Goal: Task Accomplishment & Management: Complete application form

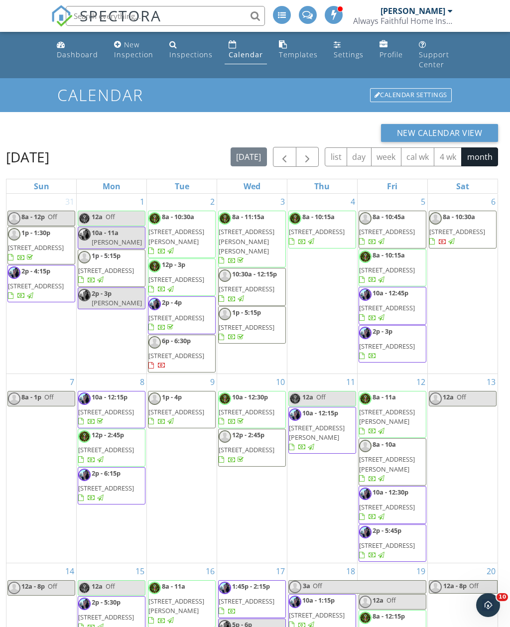
click at [284, 154] on span "button" at bounding box center [284, 157] width 12 height 12
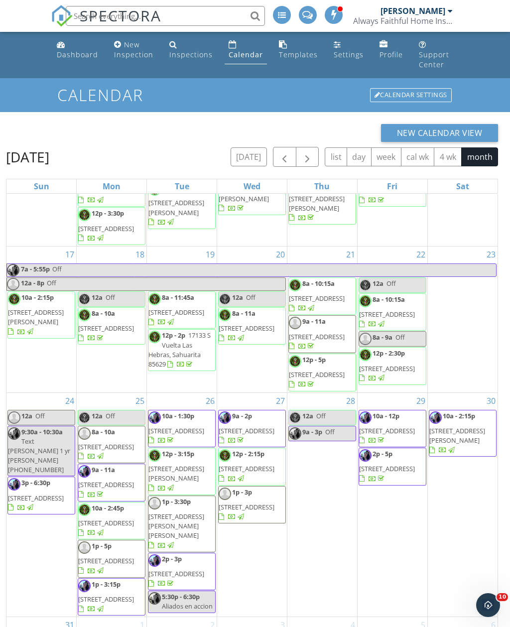
scroll to position [480, 0]
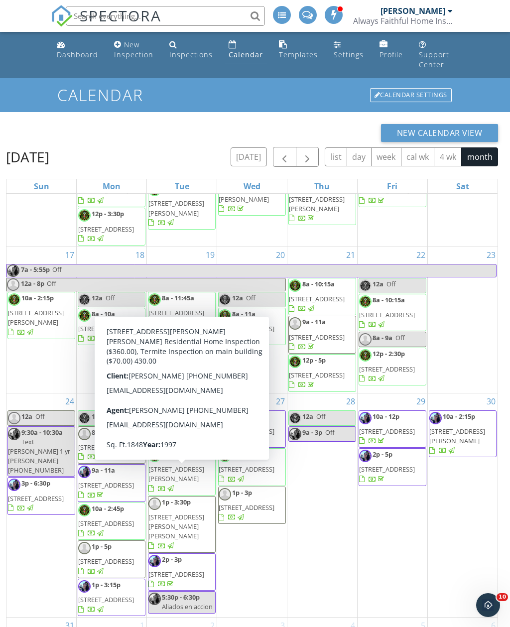
click at [263, 562] on div "27 9a - 2p 502 E 1st St, Tucson 85705 12p - 2:15p 700 W Roller Coaster Rd, Tucs…" at bounding box center [252, 506] width 70 height 224
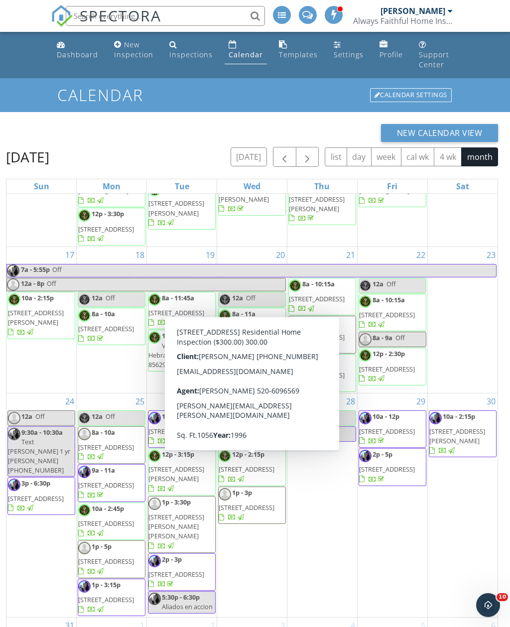
click at [260, 507] on span "1735 W Seabrooke Dr, Tucson 85705" at bounding box center [247, 507] width 56 height 9
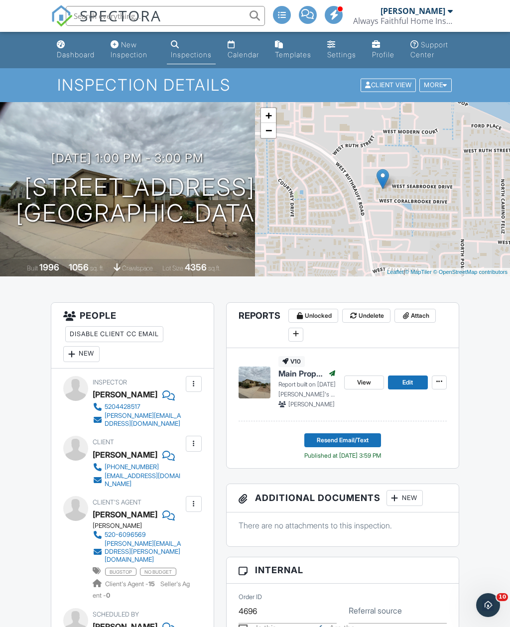
click at [443, 92] on div "More" at bounding box center [435, 85] width 32 height 13
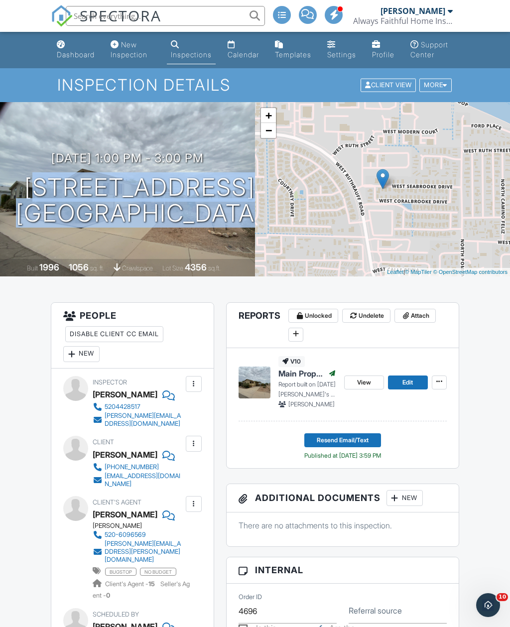
copy h1 "1735 W Seabrooke Dr Tucson, AZ 85705"
click at [239, 51] on div "Calendar" at bounding box center [243, 54] width 31 height 8
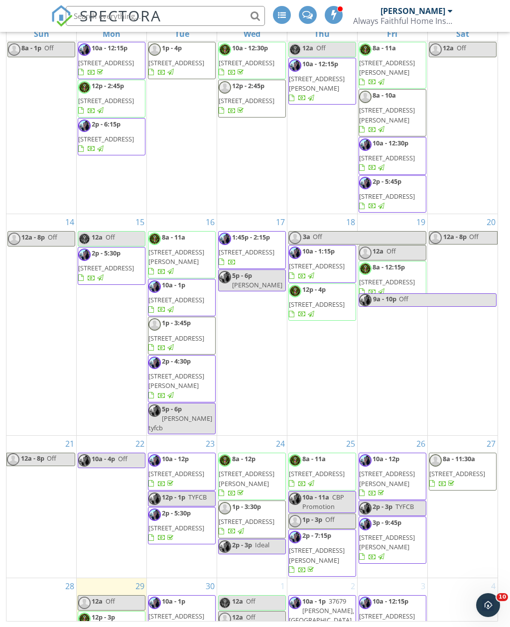
scroll to position [196, 0]
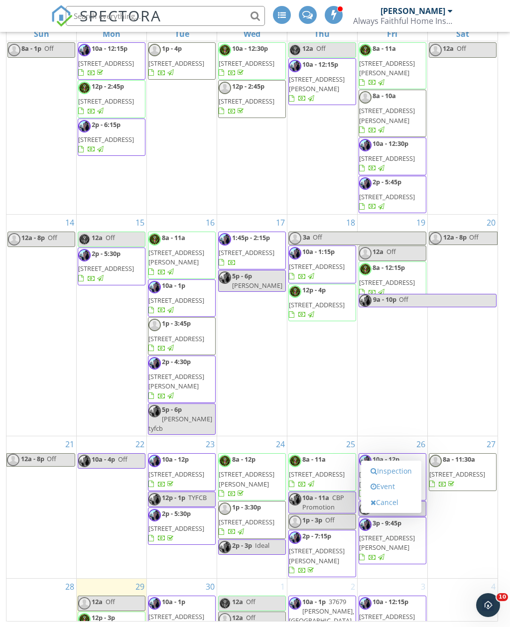
click at [406, 479] on link "Inspection" at bounding box center [391, 471] width 51 height 16
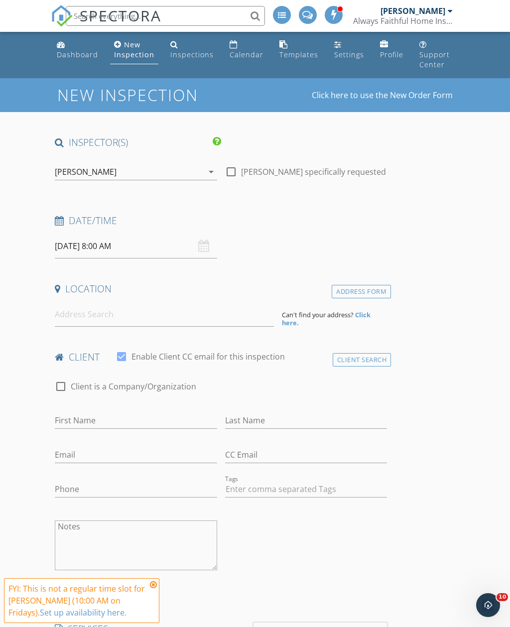
click at [158, 583] on div "FYI: This is not a regular time slot for [PERSON_NAME] (10:00 AM on Fridays). S…" at bounding box center [81, 600] width 155 height 45
click at [156, 584] on icon at bounding box center [153, 585] width 7 height 8
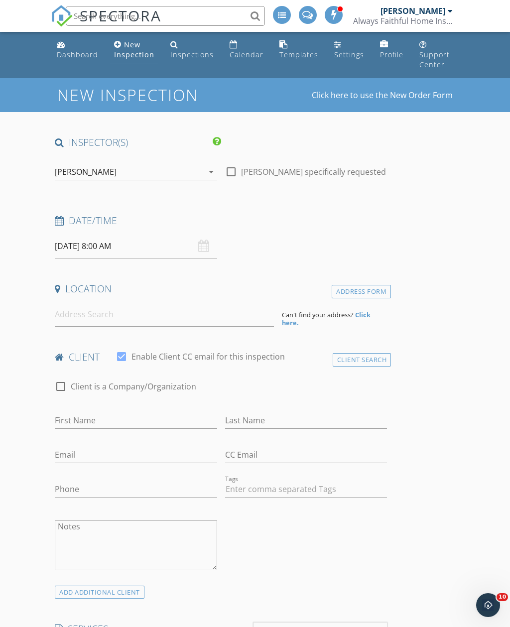
click at [217, 167] on icon "arrow_drop_down" at bounding box center [211, 172] width 12 height 12
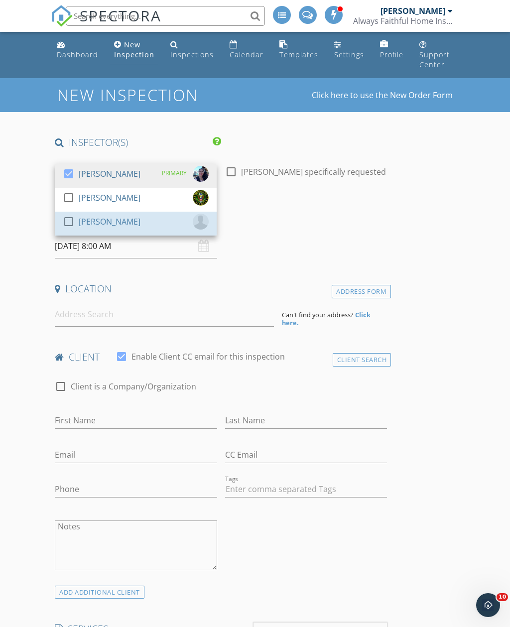
click at [120, 220] on div "[PERSON_NAME]" at bounding box center [110, 222] width 62 height 16
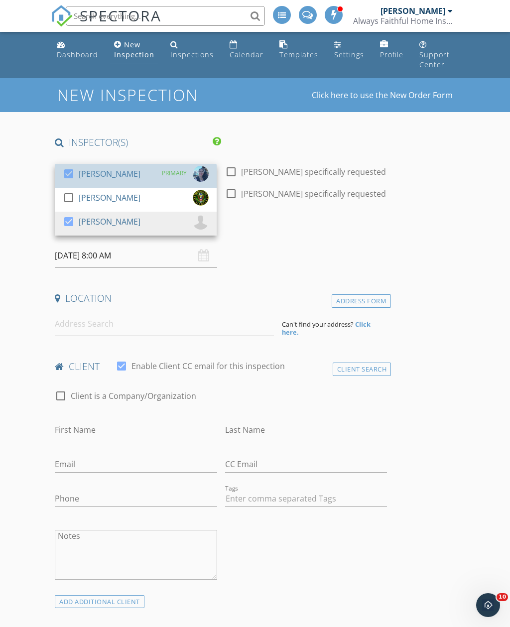
click at [128, 173] on div "check_box Celia Webb PRIMARY" at bounding box center [136, 176] width 146 height 20
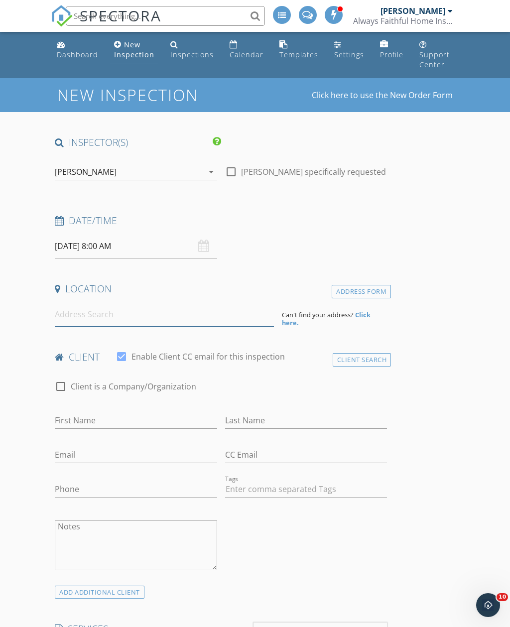
click at [70, 314] on input at bounding box center [164, 314] width 219 height 24
paste input "1735 W SEABROOKE DR TUCSON, AZ 85705"
click at [64, 310] on input "1735 W SEABROOKE DR TUCSON, AZ 85705" at bounding box center [164, 314] width 219 height 24
type input "1735 W Seabrooke Dr, Tucson, AZ 85705, USA"
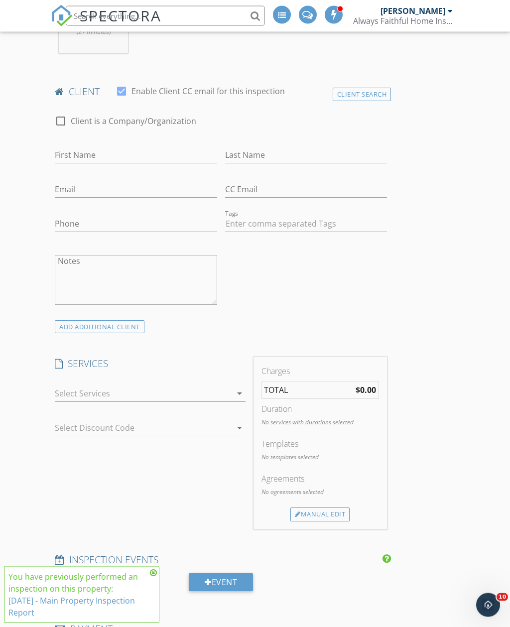
click at [89, 389] on div at bounding box center [143, 394] width 176 height 16
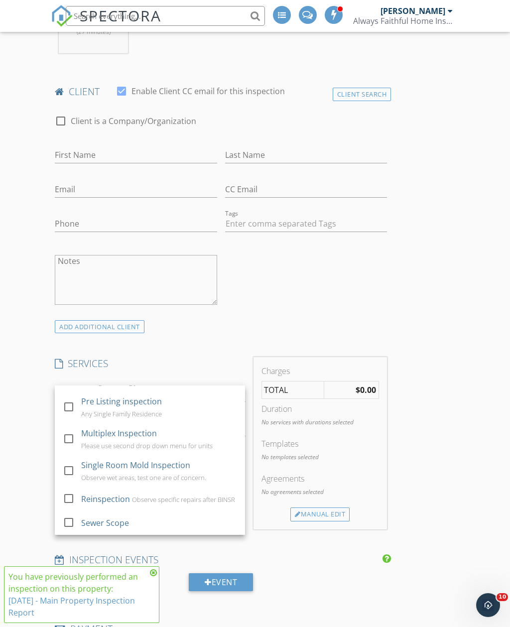
scroll to position [63, 0]
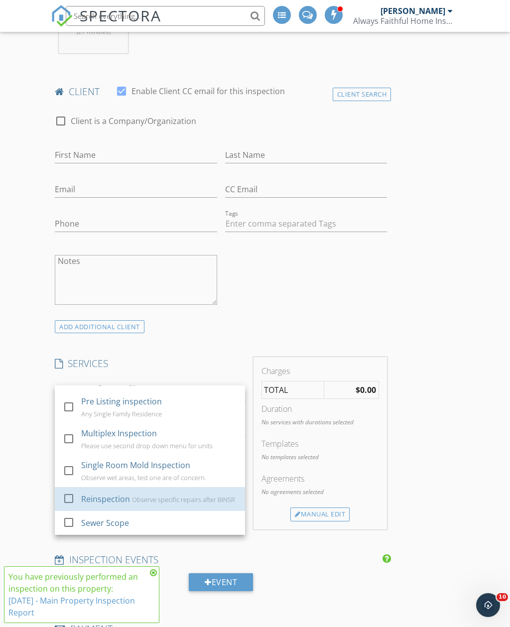
click at [103, 498] on div "Reinspection" at bounding box center [106, 499] width 49 height 12
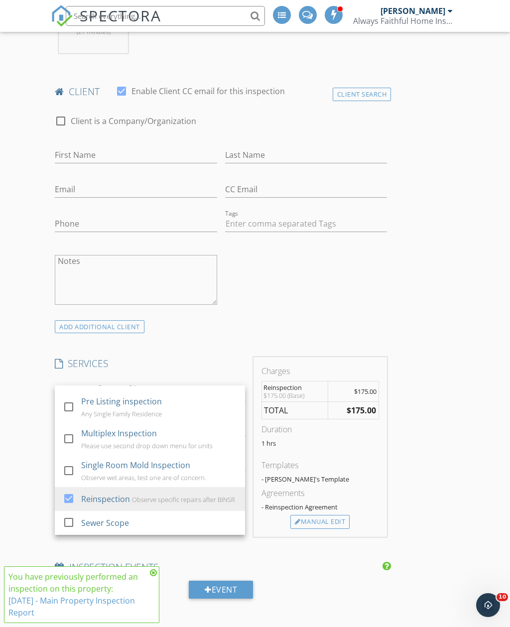
click at [19, 466] on div "New Inspection Click here to use the New Order Form INSPECTOR(S) check_box_outl…" at bounding box center [255, 538] width 510 height 1858
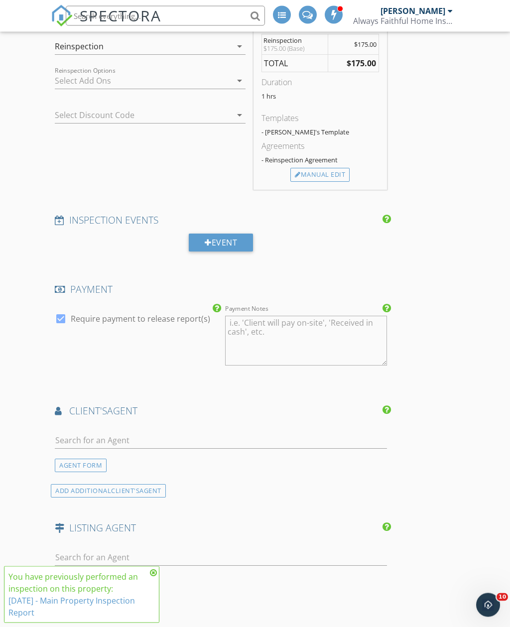
scroll to position [886, 0]
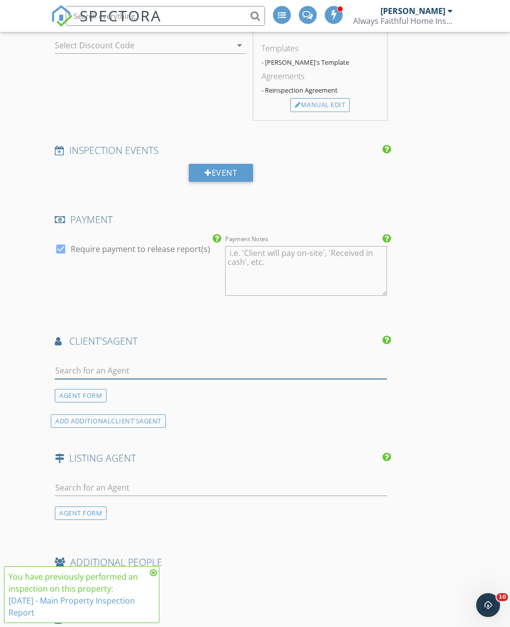
click at [81, 363] on input "text" at bounding box center [221, 371] width 332 height 16
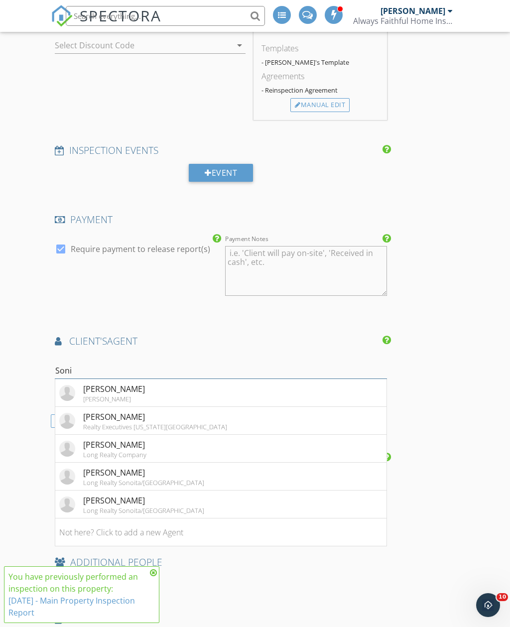
type input "Sonia"
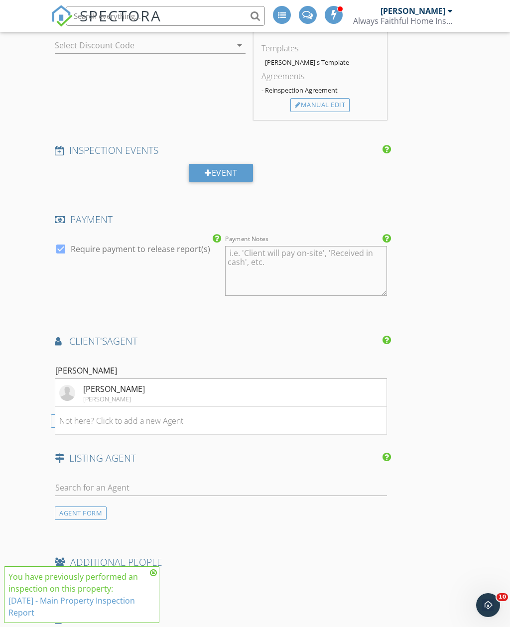
click at [93, 386] on div "[PERSON_NAME]" at bounding box center [114, 389] width 62 height 12
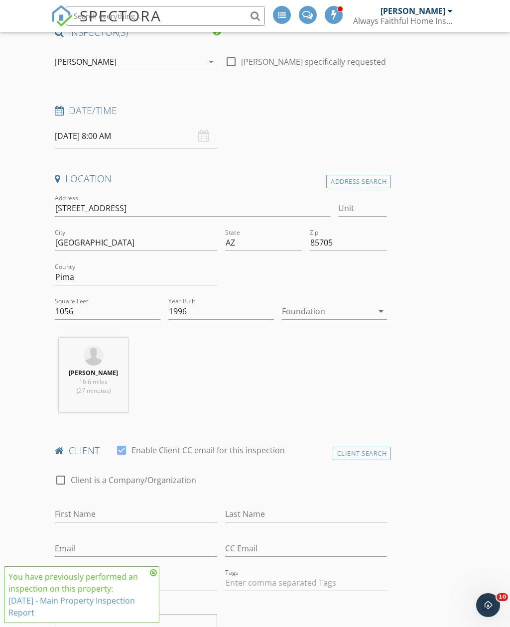
scroll to position [74, 0]
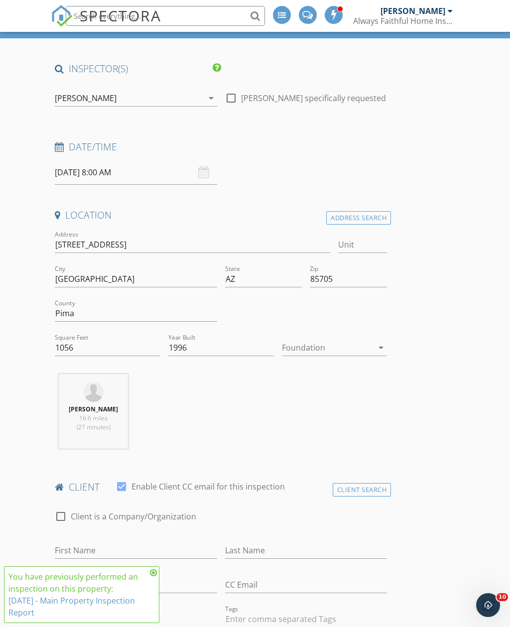
click at [112, 168] on input "10/03/2025 8:00 AM" at bounding box center [136, 172] width 162 height 24
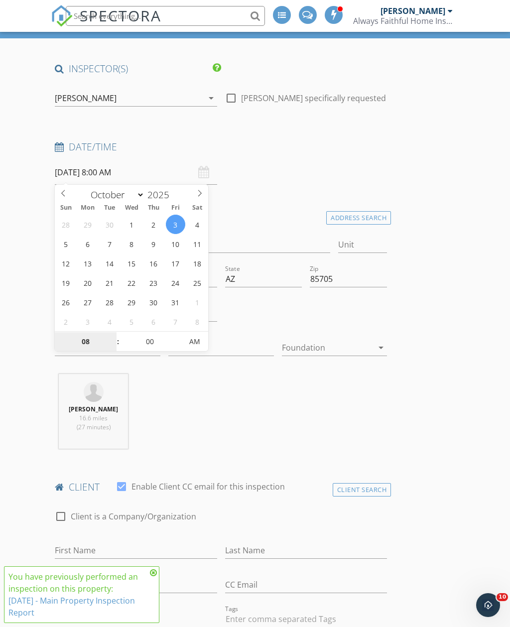
click at [83, 346] on input "08" at bounding box center [85, 342] width 61 height 20
type input "12"
type input "[DATE] 12:00 PM"
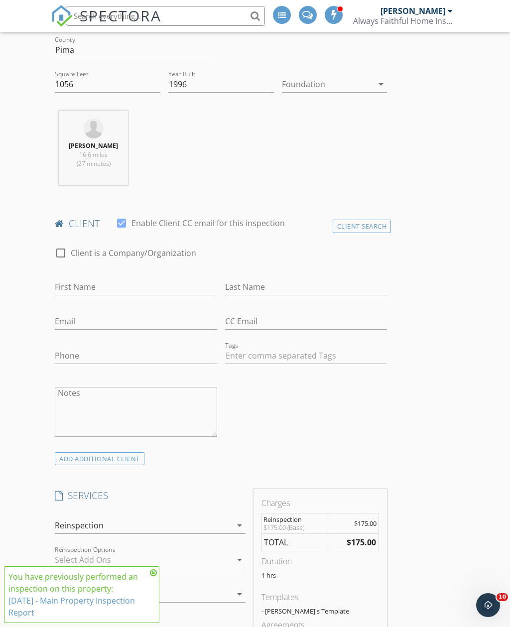
scroll to position [298, 0]
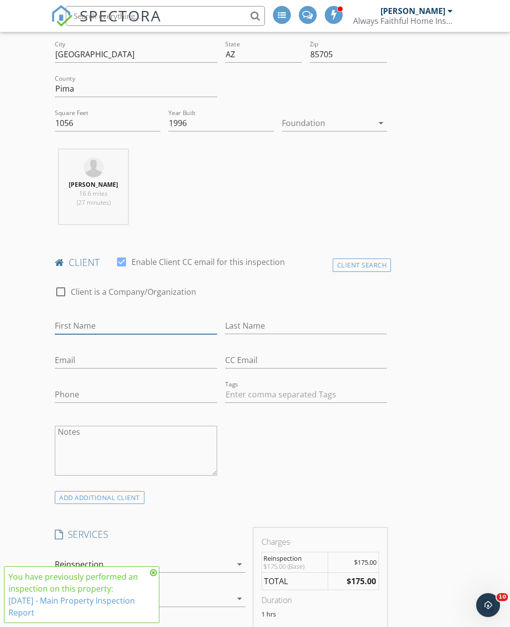
click at [77, 327] on input "First Name" at bounding box center [136, 326] width 162 height 16
type input "Gyla"
click at [268, 327] on input "Last Name" at bounding box center [306, 326] width 162 height 16
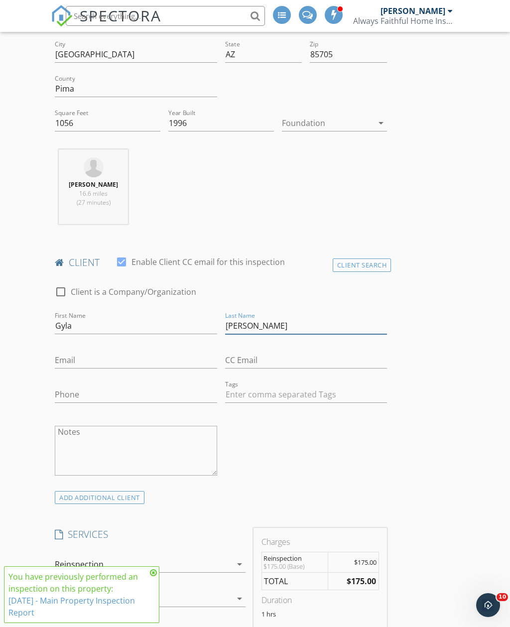
type input "[PERSON_NAME]"
click at [99, 356] on input "Email" at bounding box center [136, 360] width 162 height 16
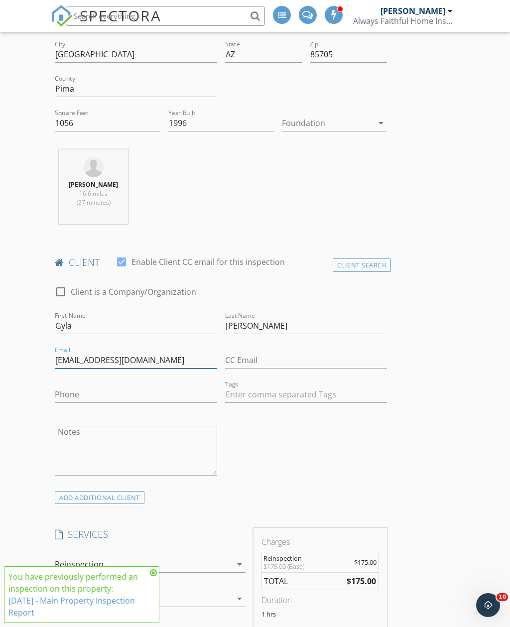
type input "Gylasb@gmail.com"
click at [67, 393] on input "Phone" at bounding box center [136, 395] width 162 height 16
type input "[PHONE_NUMBER]"
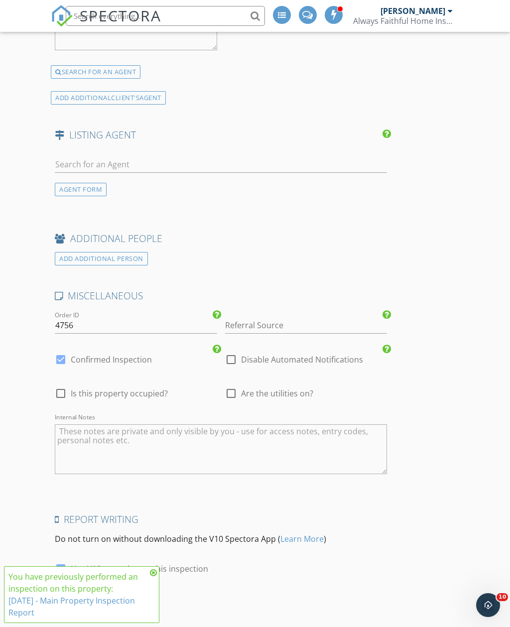
scroll to position [1462, 0]
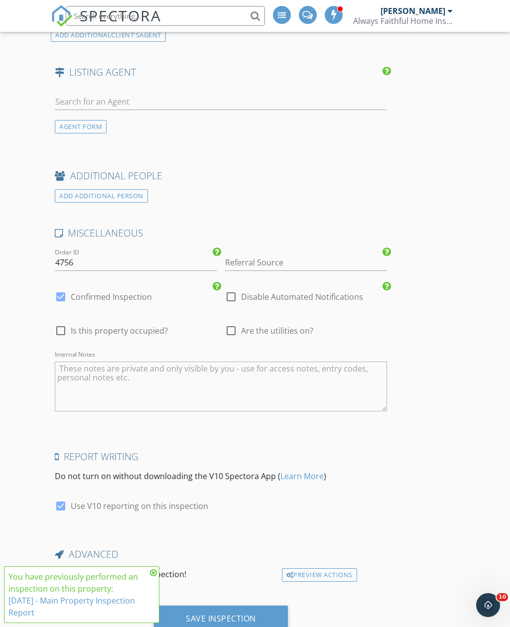
click at [153, 577] on icon at bounding box center [153, 573] width 7 height 8
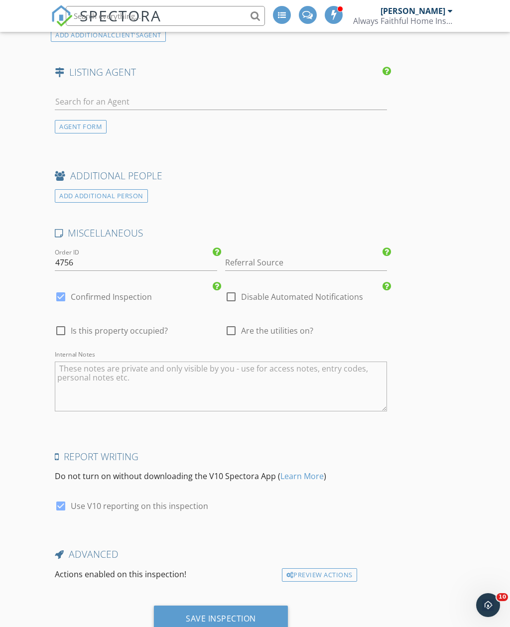
click at [242, 614] on div "Save Inspection" at bounding box center [221, 619] width 70 height 10
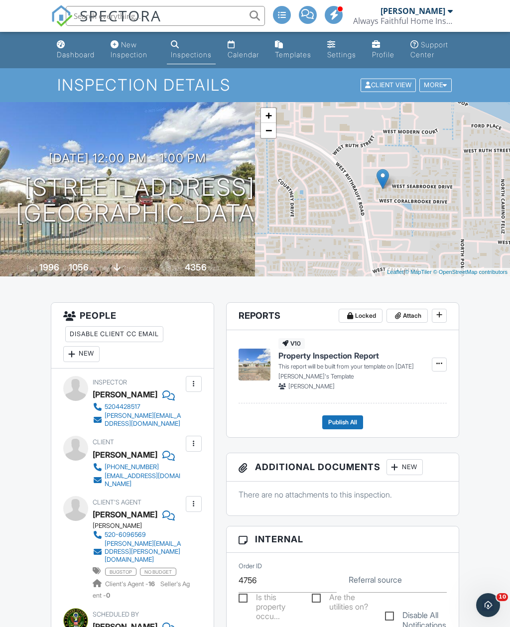
click at [242, 55] on div "Calendar" at bounding box center [243, 54] width 31 height 8
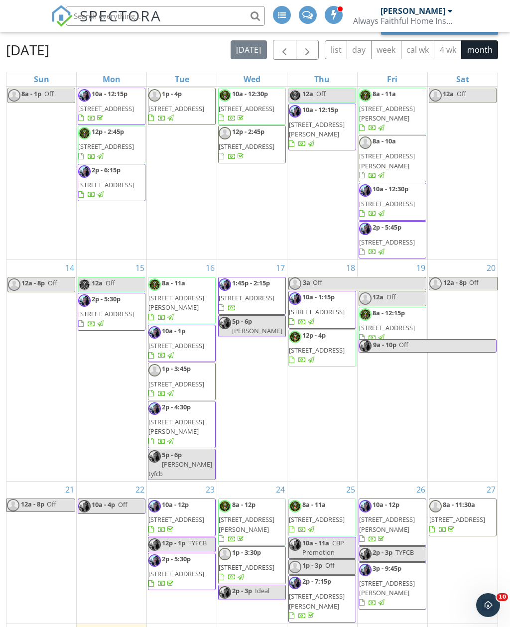
scroll to position [152, 0]
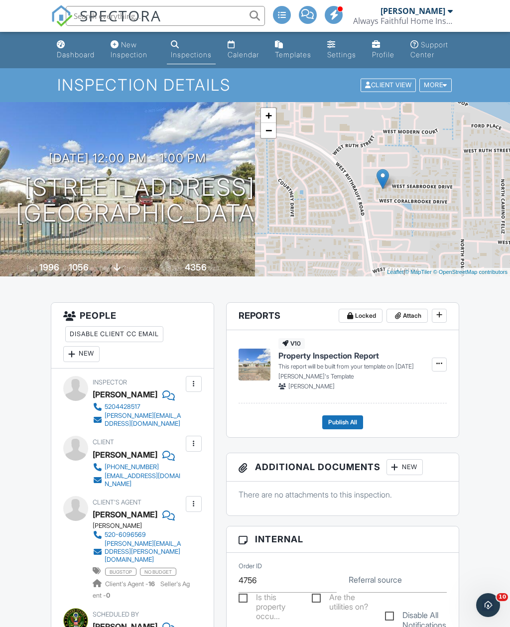
click at [440, 318] on icon at bounding box center [439, 314] width 6 height 7
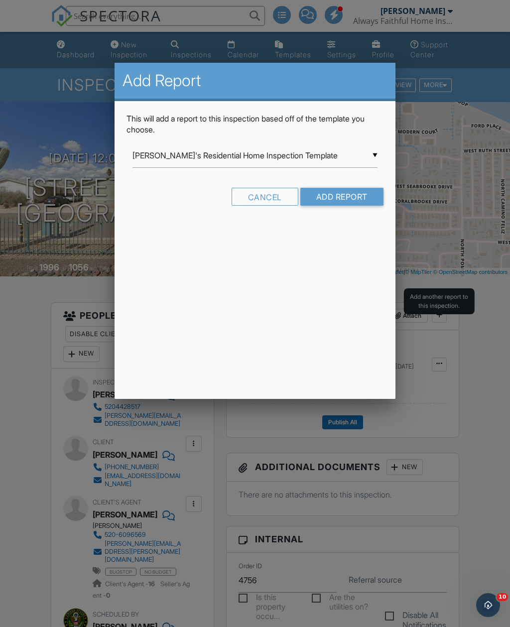
click at [344, 197] on input "Add Report" at bounding box center [341, 197] width 83 height 18
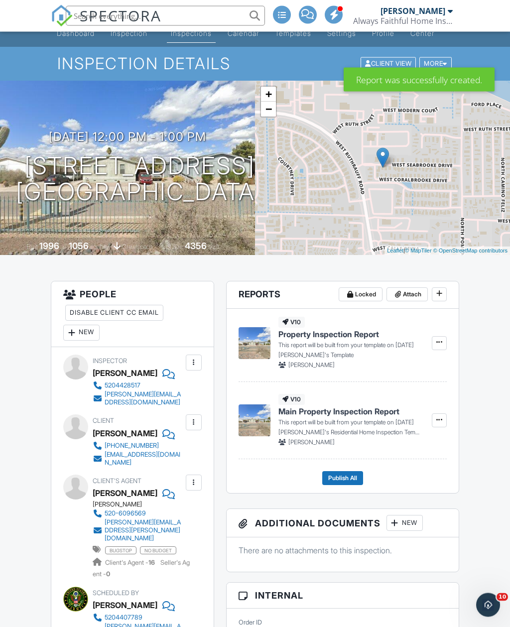
click at [442, 346] on icon at bounding box center [439, 342] width 6 height 7
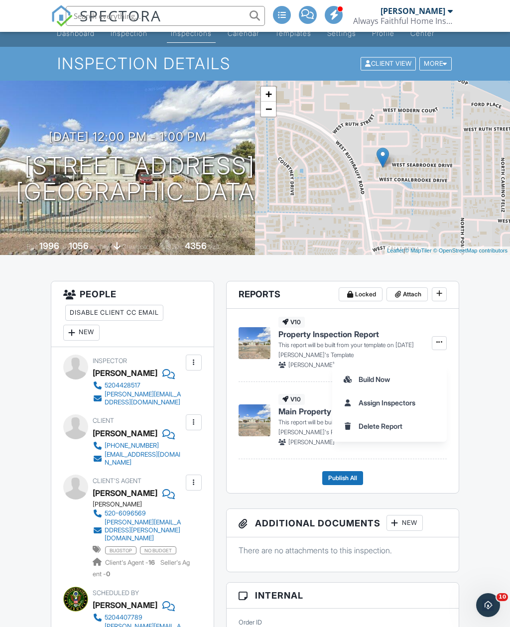
click at [386, 426] on span "Delete Report" at bounding box center [381, 426] width 44 height 10
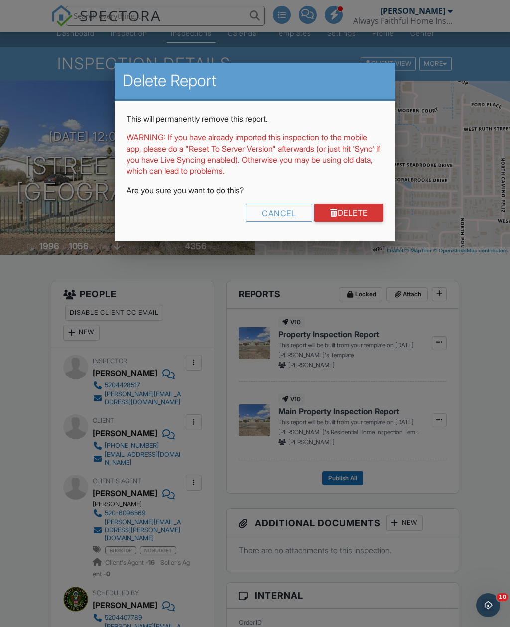
click at [345, 204] on link "Delete" at bounding box center [348, 213] width 69 height 18
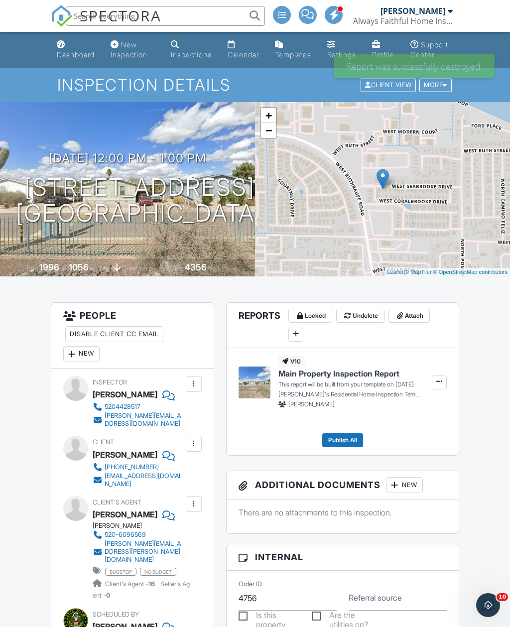
click at [248, 59] on link "Calendar" at bounding box center [243, 50] width 39 height 28
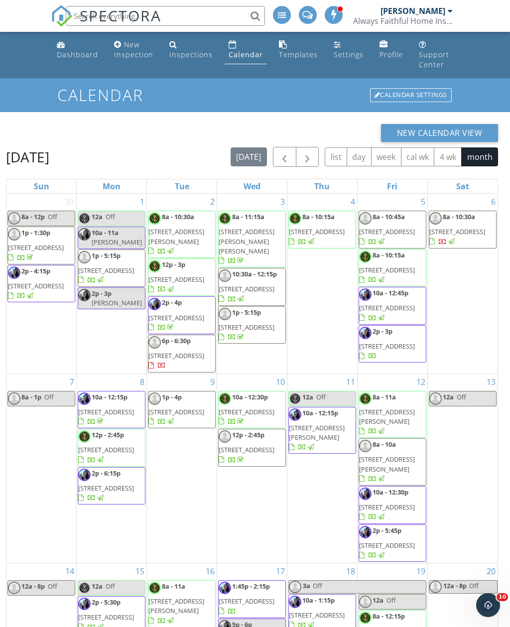
click at [281, 156] on span "button" at bounding box center [284, 157] width 12 height 12
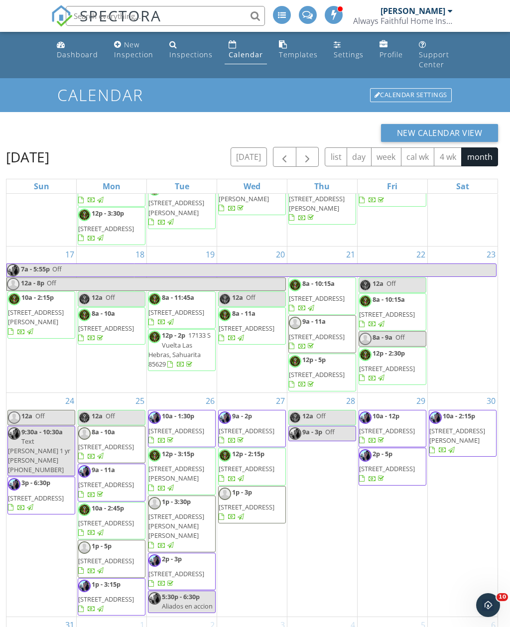
scroll to position [480, 0]
click at [42, 368] on div "17 7a - 5:55p Off 12a - 8p Off 10a - 2:15p 945 W Calle Sauce Blanco, Sahuarita …" at bounding box center [41, 320] width 70 height 146
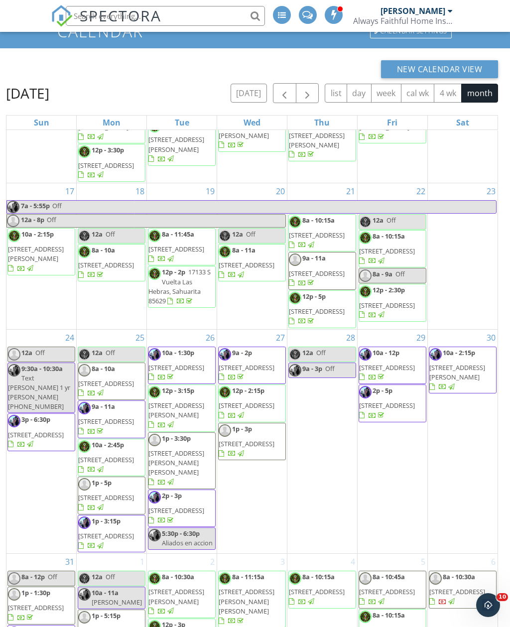
scroll to position [0, 0]
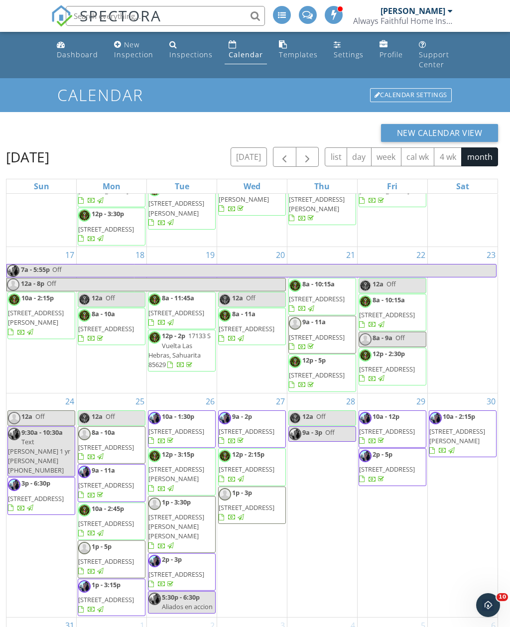
click at [245, 58] on div "Calendar" at bounding box center [246, 54] width 34 height 9
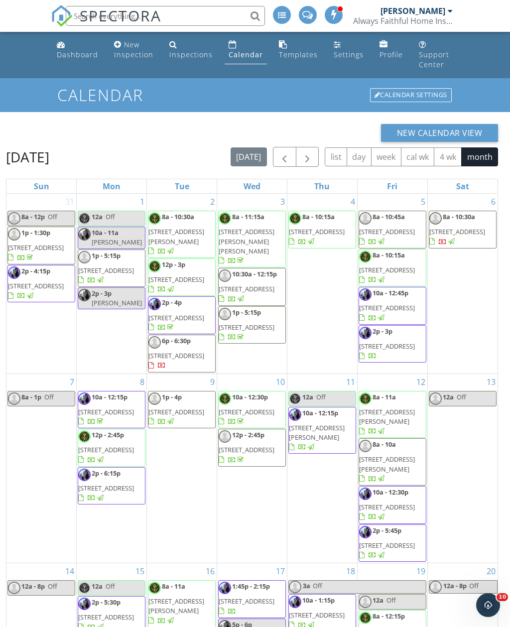
click at [249, 56] on div "Calendar" at bounding box center [246, 54] width 34 height 9
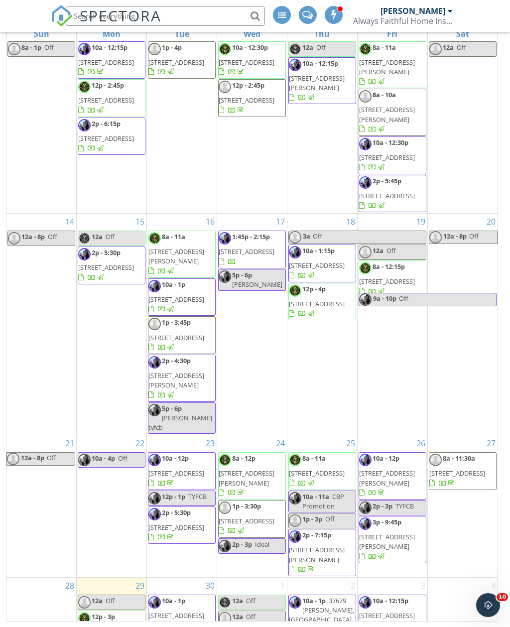
scroll to position [196, 0]
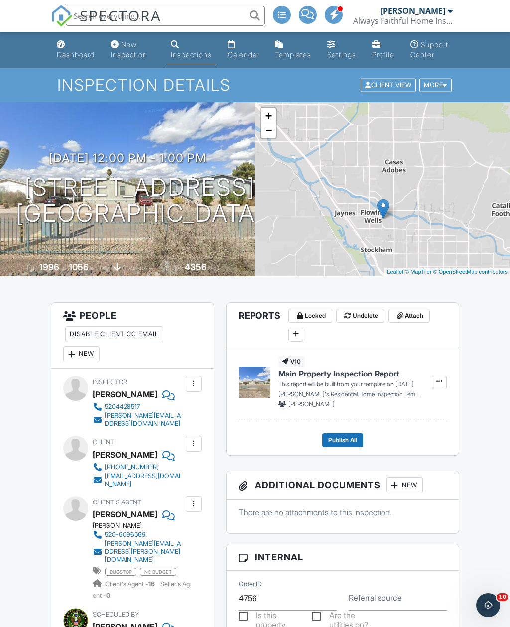
click at [244, 54] on div "Calendar" at bounding box center [243, 54] width 31 height 8
